Goal: Navigation & Orientation: Find specific page/section

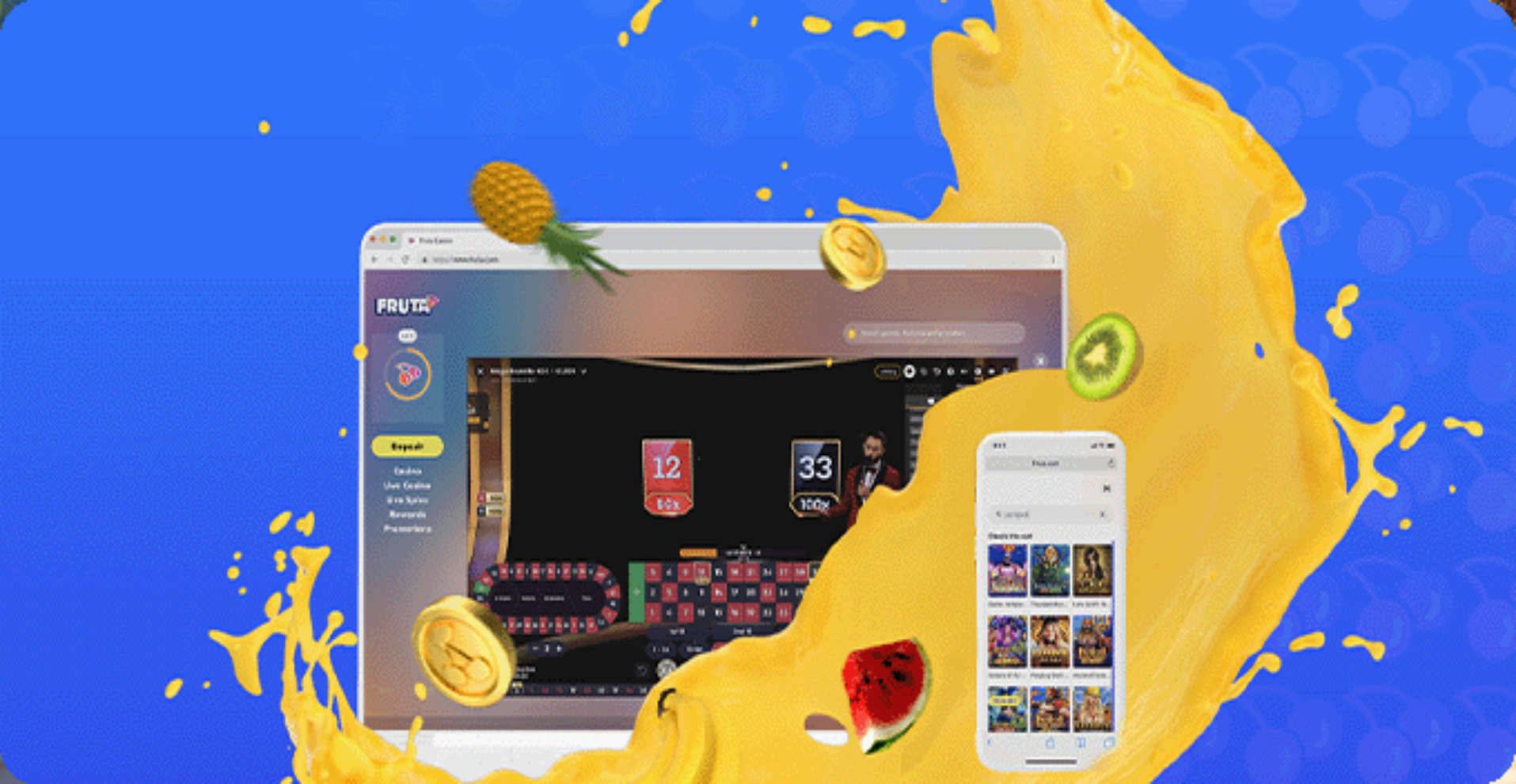
click at [106, 63] on span "Kirjaudu" at bounding box center [109, 56] width 39 height 11
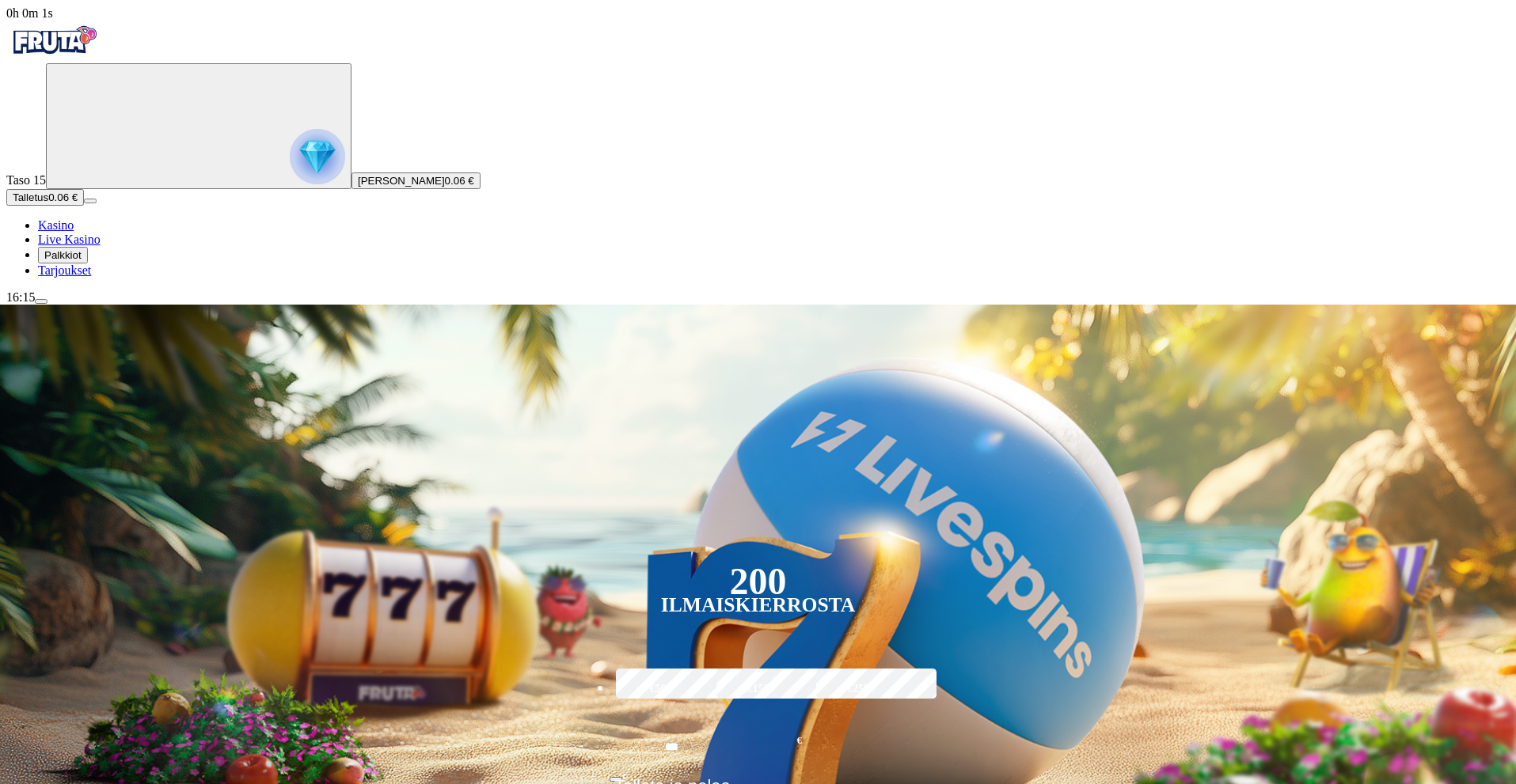
drag, startPoint x: 73, startPoint y: 175, endPoint x: 79, endPoint y: 182, distance: 9.2
click at [290, 175] on img "Primary" at bounding box center [317, 156] width 56 height 56
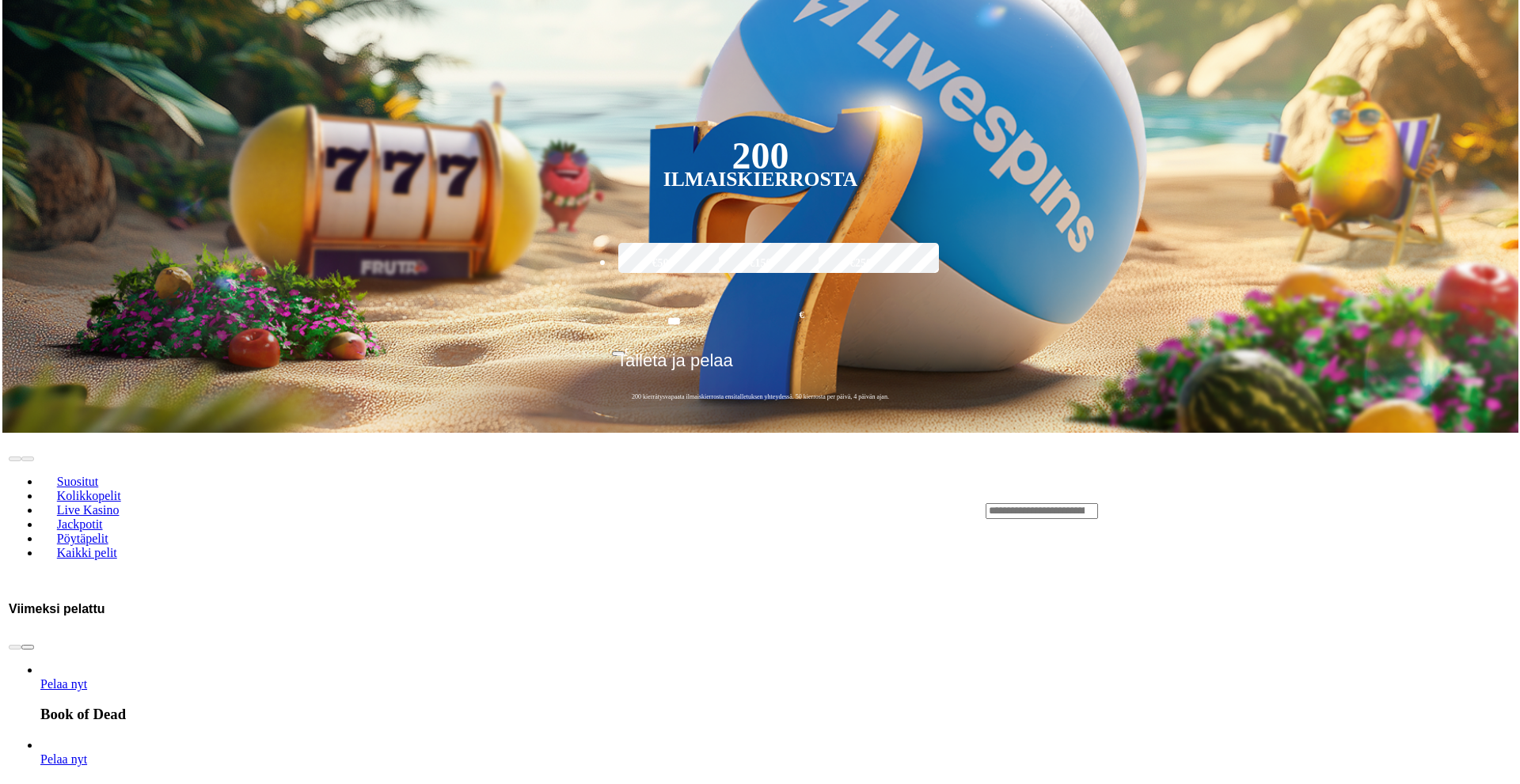
scroll to position [852, 0]
